Goal: Transaction & Acquisition: Book appointment/travel/reservation

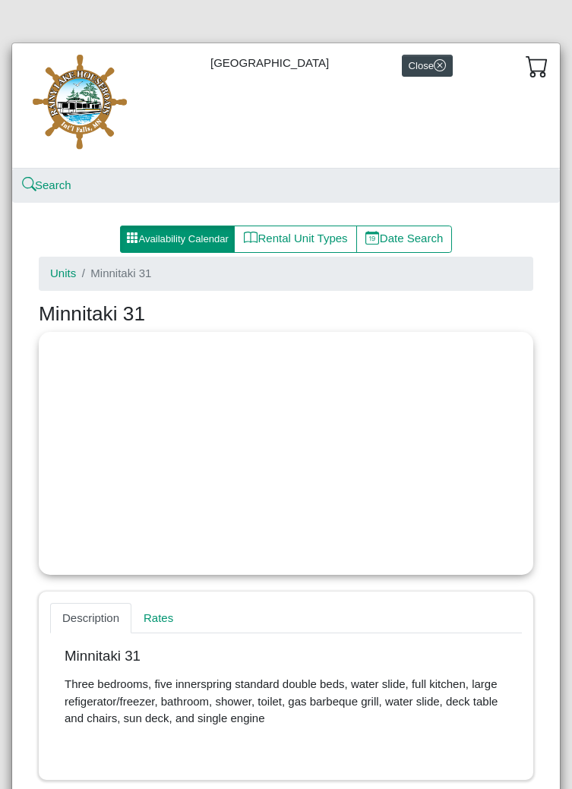
select select "*"
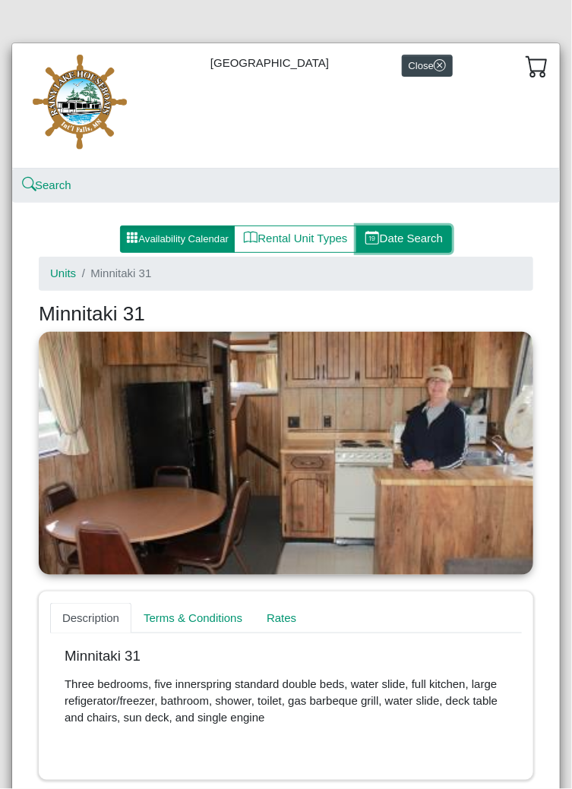
click at [422, 242] on button "Date Search" at bounding box center [404, 239] width 97 height 27
select select "*"
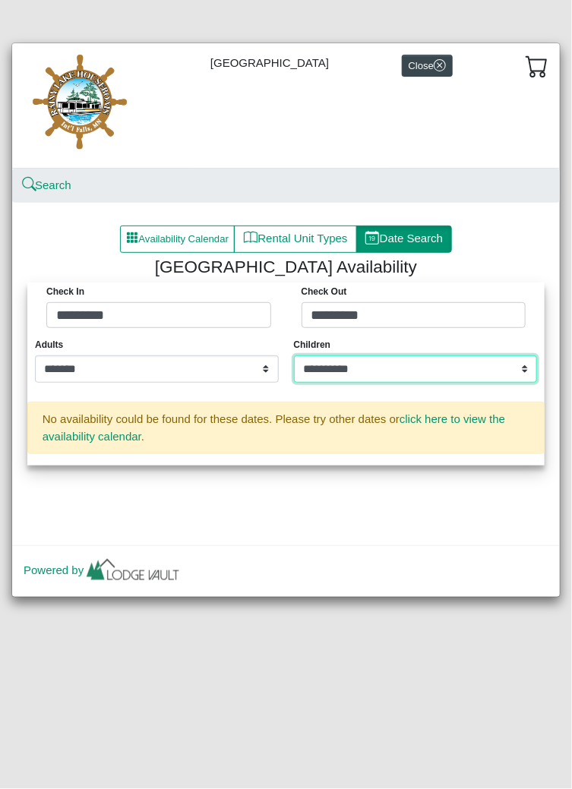
click at [477, 374] on select "**********" at bounding box center [416, 369] width 244 height 27
select select "*"
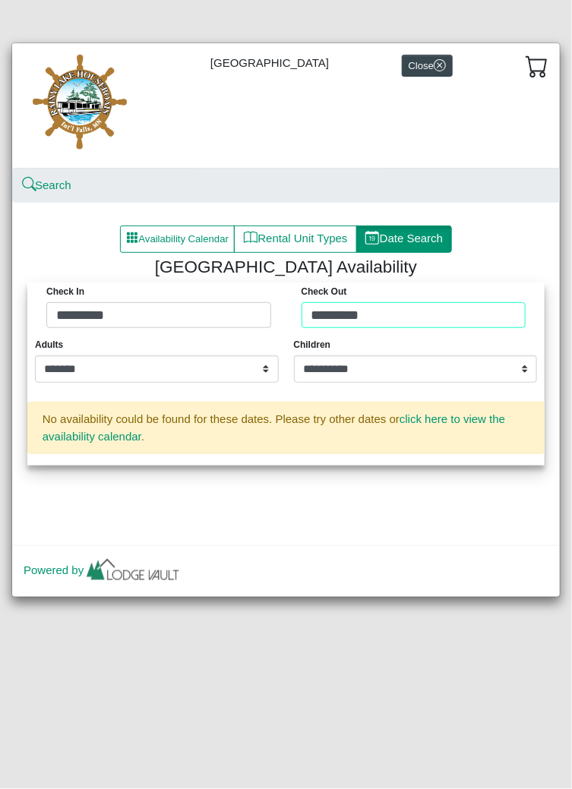
click at [469, 310] on div "Check in ********* Check Out *********" at bounding box center [286, 309] width 510 height 53
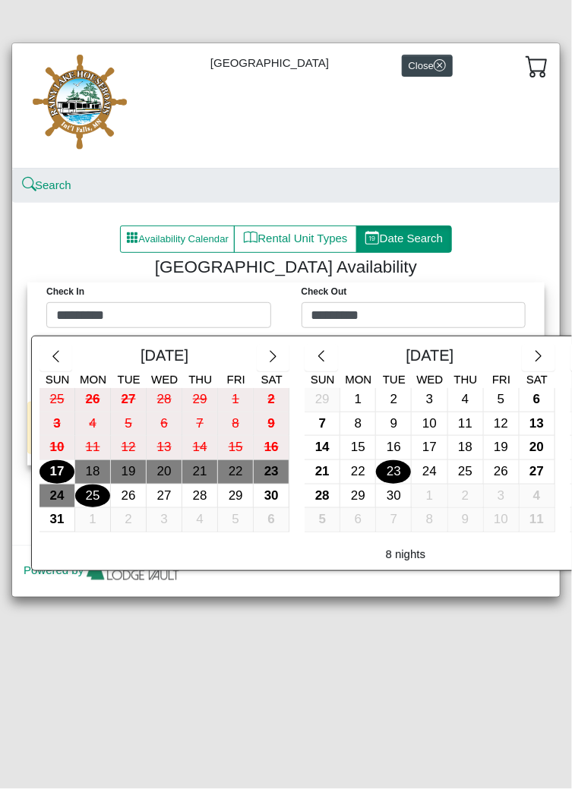
click at [392, 475] on div "23" at bounding box center [393, 472] width 35 height 24
type input "*********"
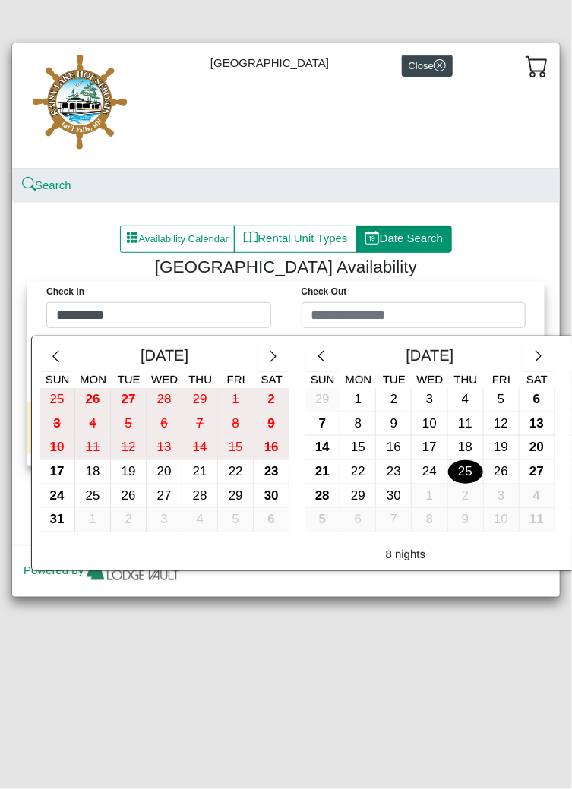
click at [469, 473] on div "25" at bounding box center [465, 472] width 35 height 24
type input "*********"
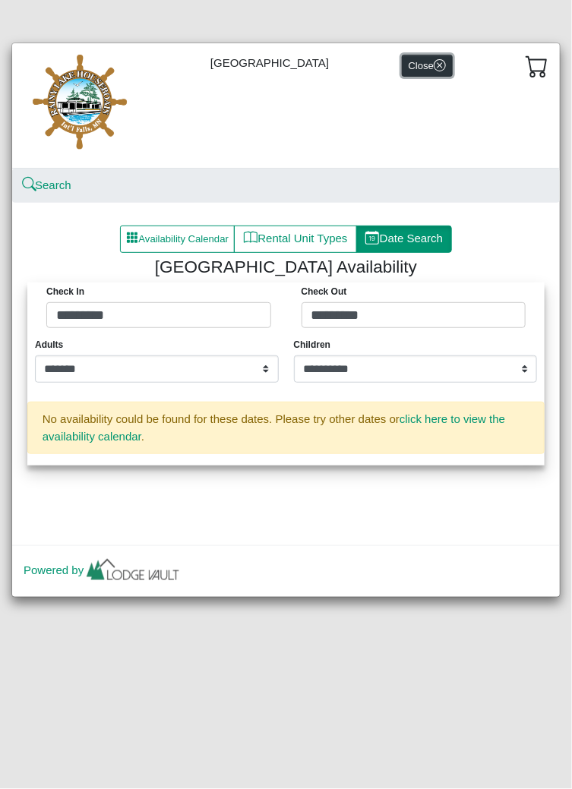
click at [434, 66] on button "Close" at bounding box center [427, 66] width 51 height 22
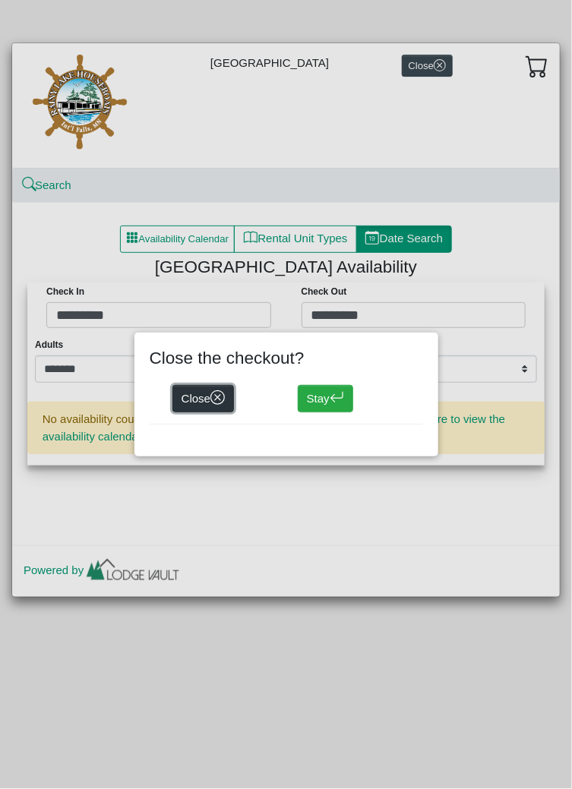
click at [208, 402] on button "Close" at bounding box center [203, 398] width 62 height 27
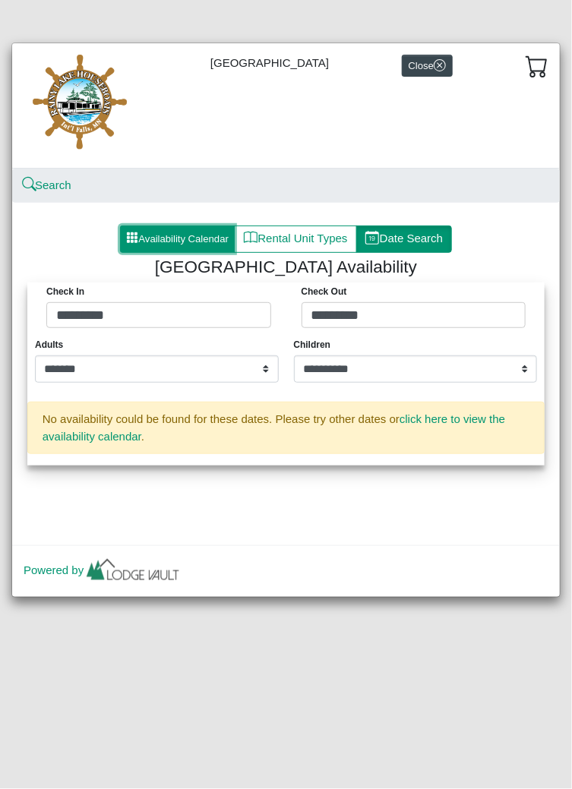
click at [207, 241] on button "Availability Calendar" at bounding box center [177, 239] width 115 height 27
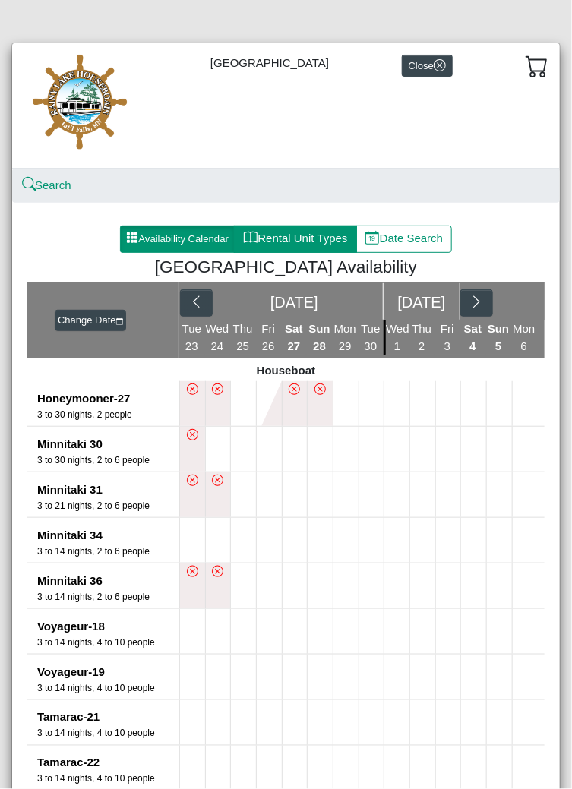
click at [314, 242] on button "Rental Unit Types" at bounding box center [295, 239] width 122 height 27
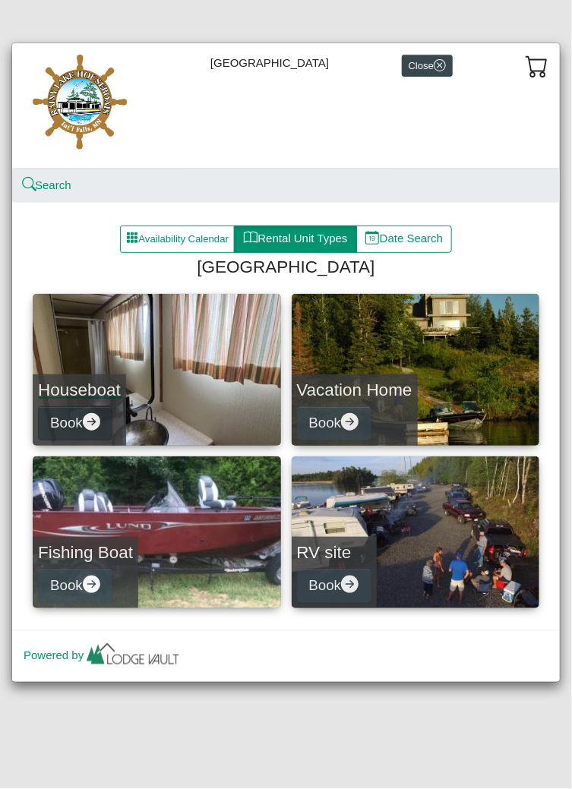
click at [106, 426] on button "Book" at bounding box center [75, 424] width 74 height 34
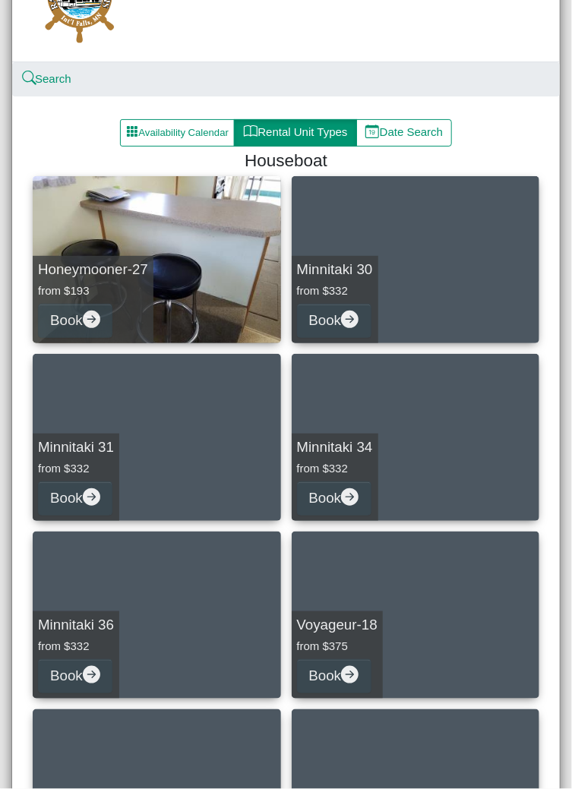
scroll to position [114, 0]
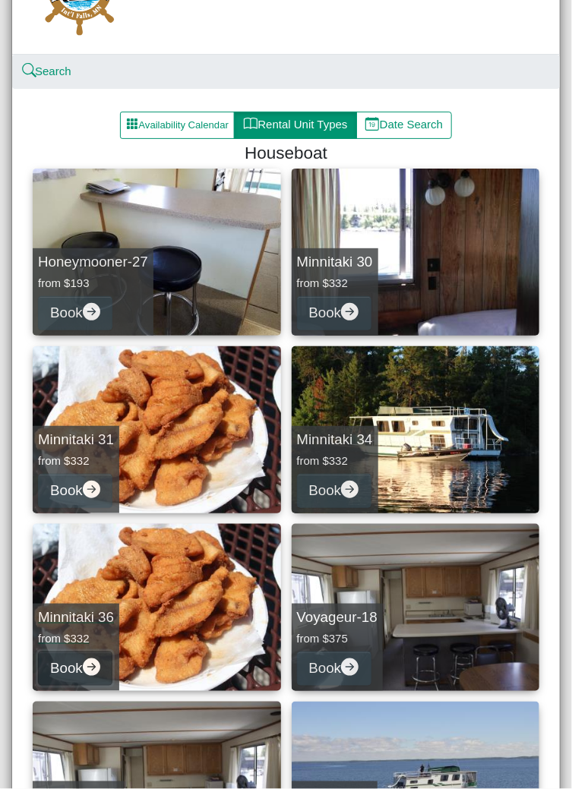
click at [100, 670] on icon "arrow right circle fill" at bounding box center [91, 667] width 17 height 17
select select "*"
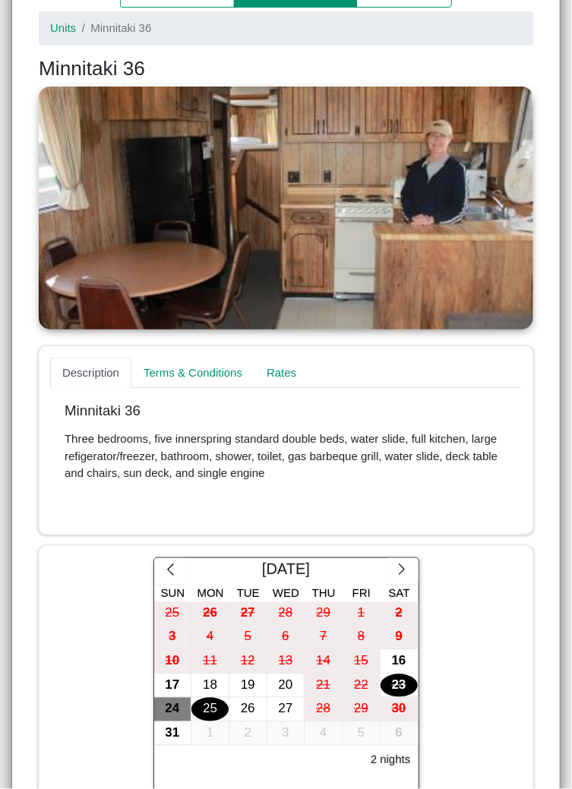
scroll to position [274, 0]
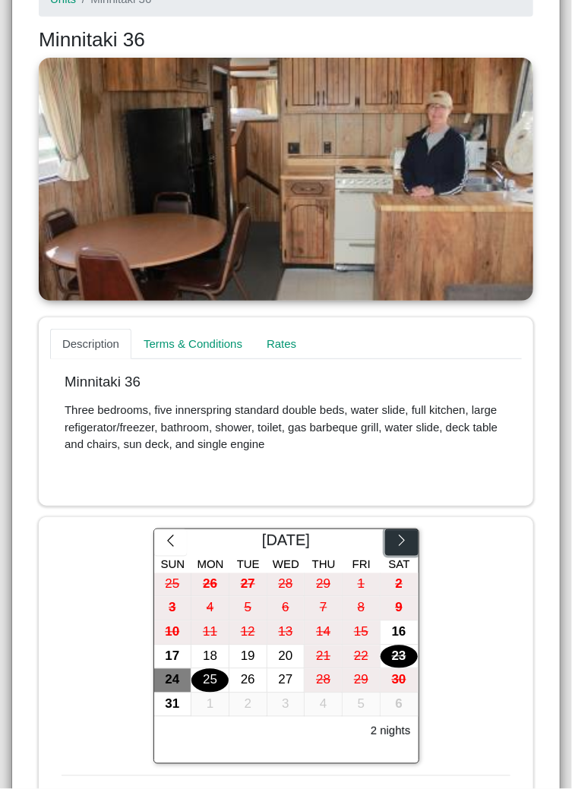
click at [404, 543] on icon "chevron right" at bounding box center [402, 541] width 14 height 14
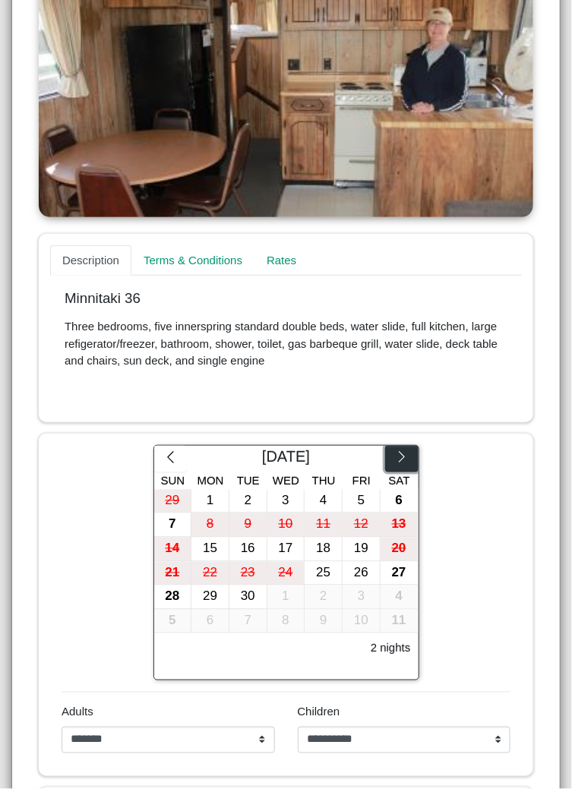
scroll to position [360, 0]
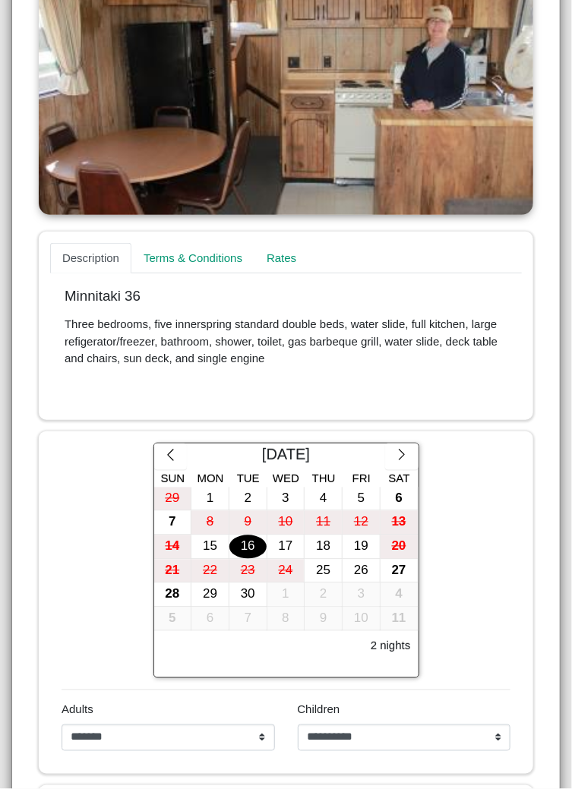
click at [251, 549] on div "16" at bounding box center [247, 548] width 37 height 24
click at [326, 551] on div "18" at bounding box center [323, 548] width 37 height 24
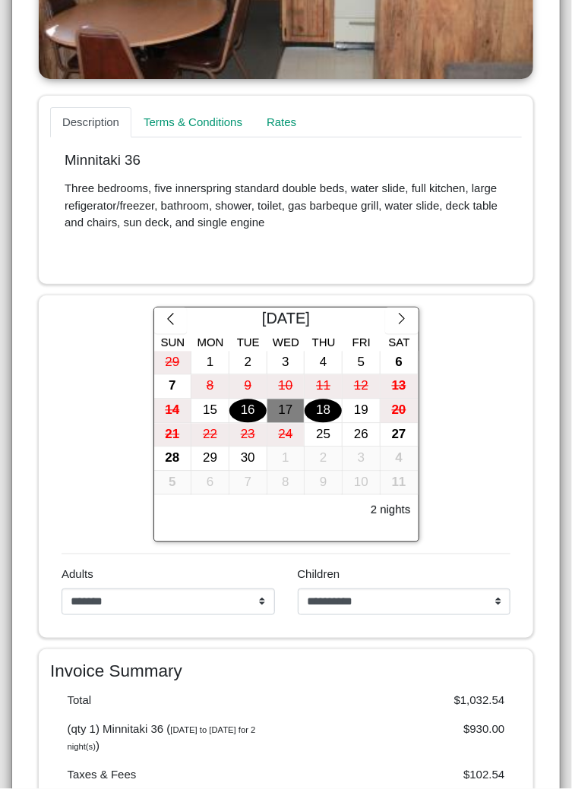
scroll to position [495, 0]
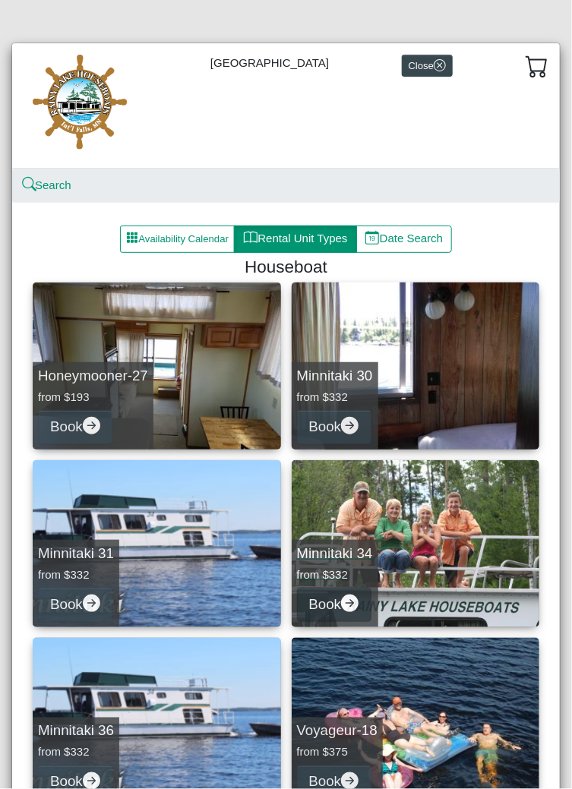
click at [353, 613] on button "Book" at bounding box center [334, 605] width 74 height 34
select select "*"
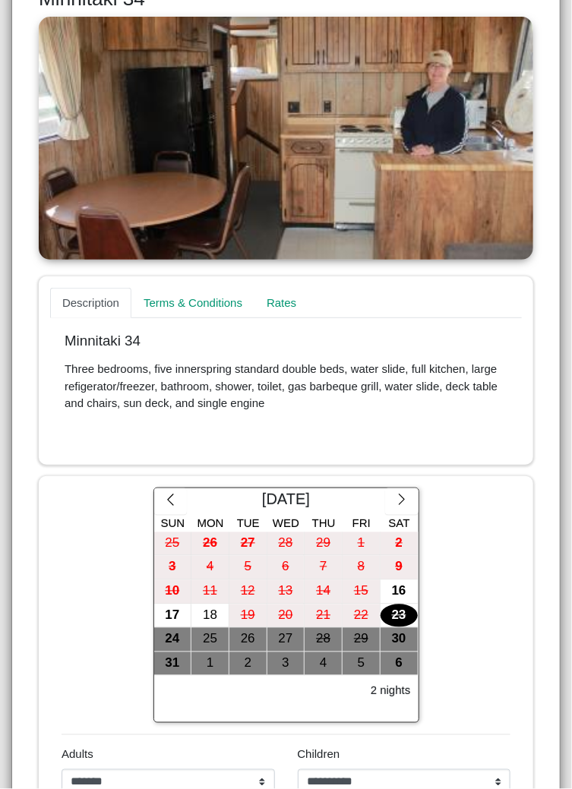
scroll to position [320, 0]
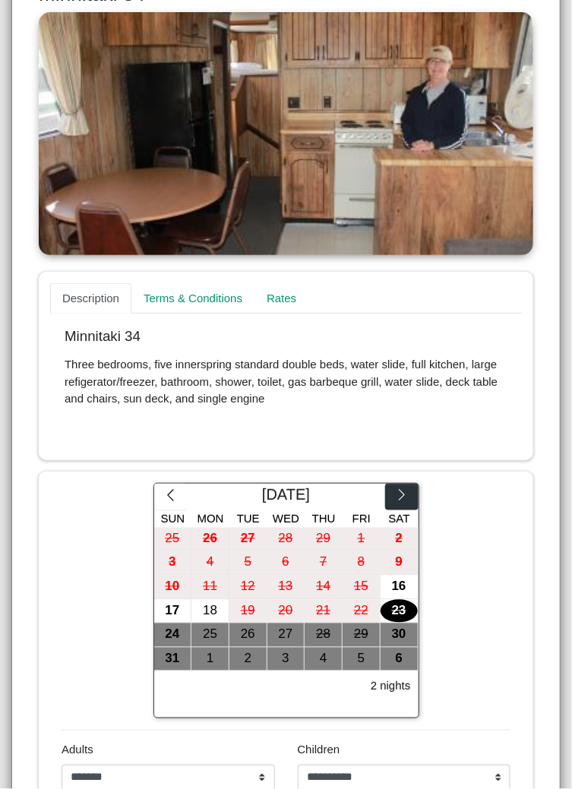
click at [406, 503] on button "button" at bounding box center [401, 497] width 33 height 27
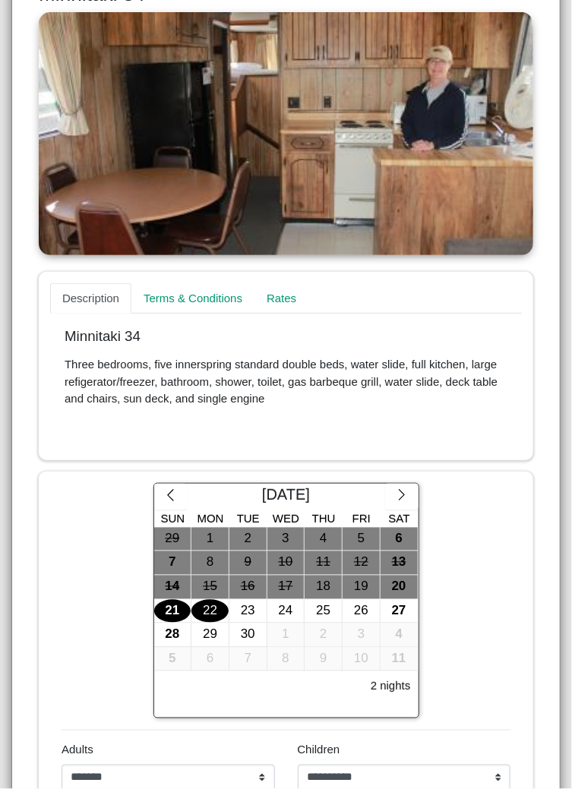
click at [213, 610] on div "22" at bounding box center [209, 612] width 37 height 24
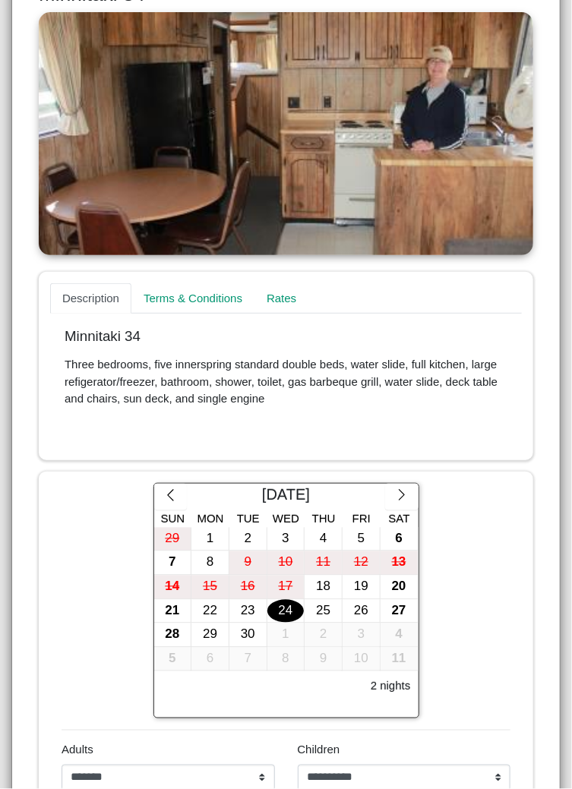
click at [293, 617] on div "24" at bounding box center [285, 612] width 37 height 24
click at [210, 614] on div "22" at bounding box center [209, 612] width 37 height 24
click at [252, 608] on div "23" at bounding box center [247, 612] width 37 height 24
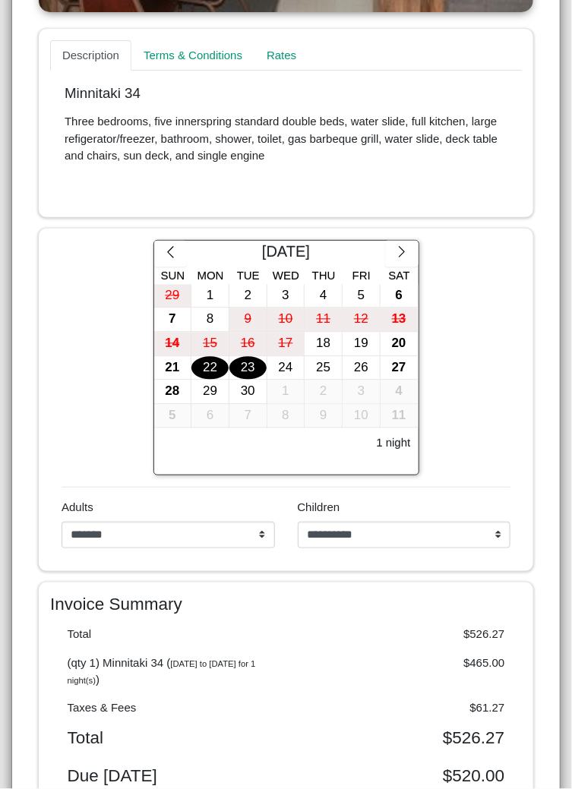
scroll to position [564, 0]
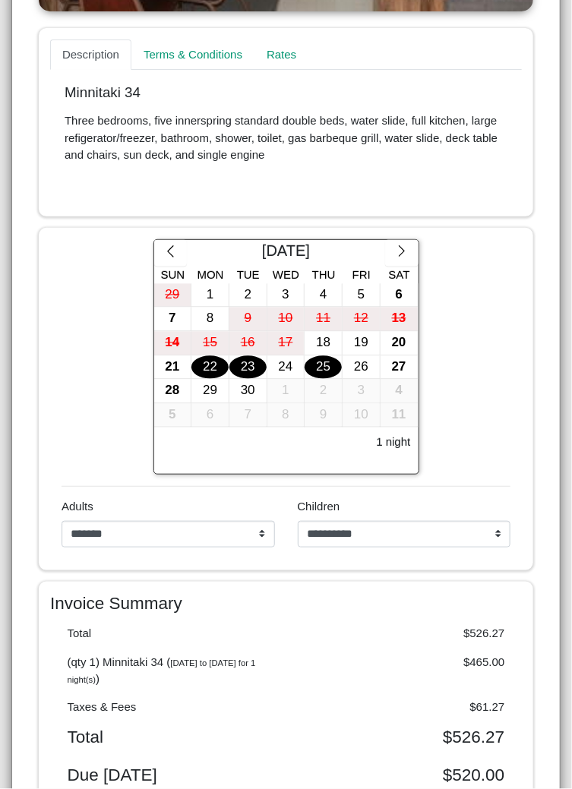
click at [327, 375] on div "25" at bounding box center [323, 368] width 37 height 24
click at [249, 372] on div "23" at bounding box center [247, 368] width 37 height 24
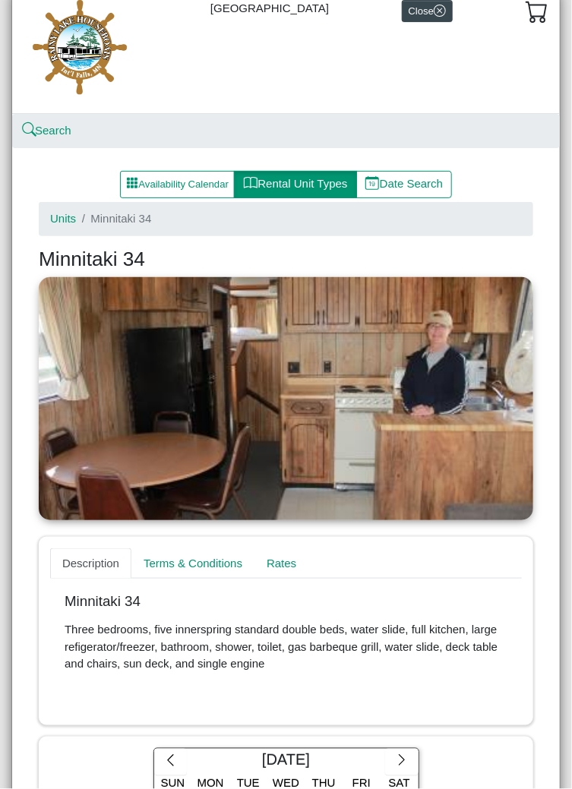
scroll to position [0, 0]
